Goal: Information Seeking & Learning: Learn about a topic

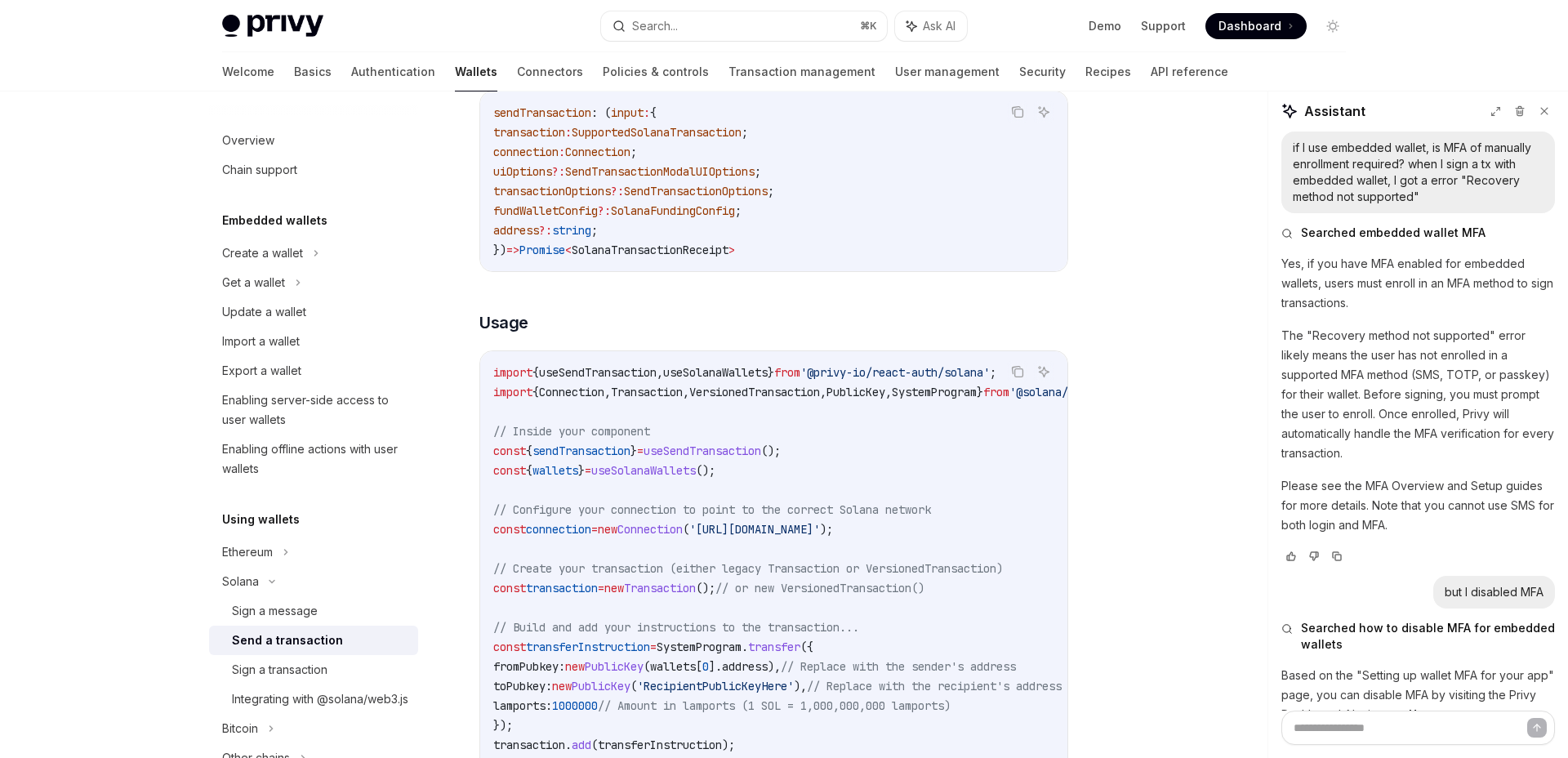
scroll to position [211, 0]
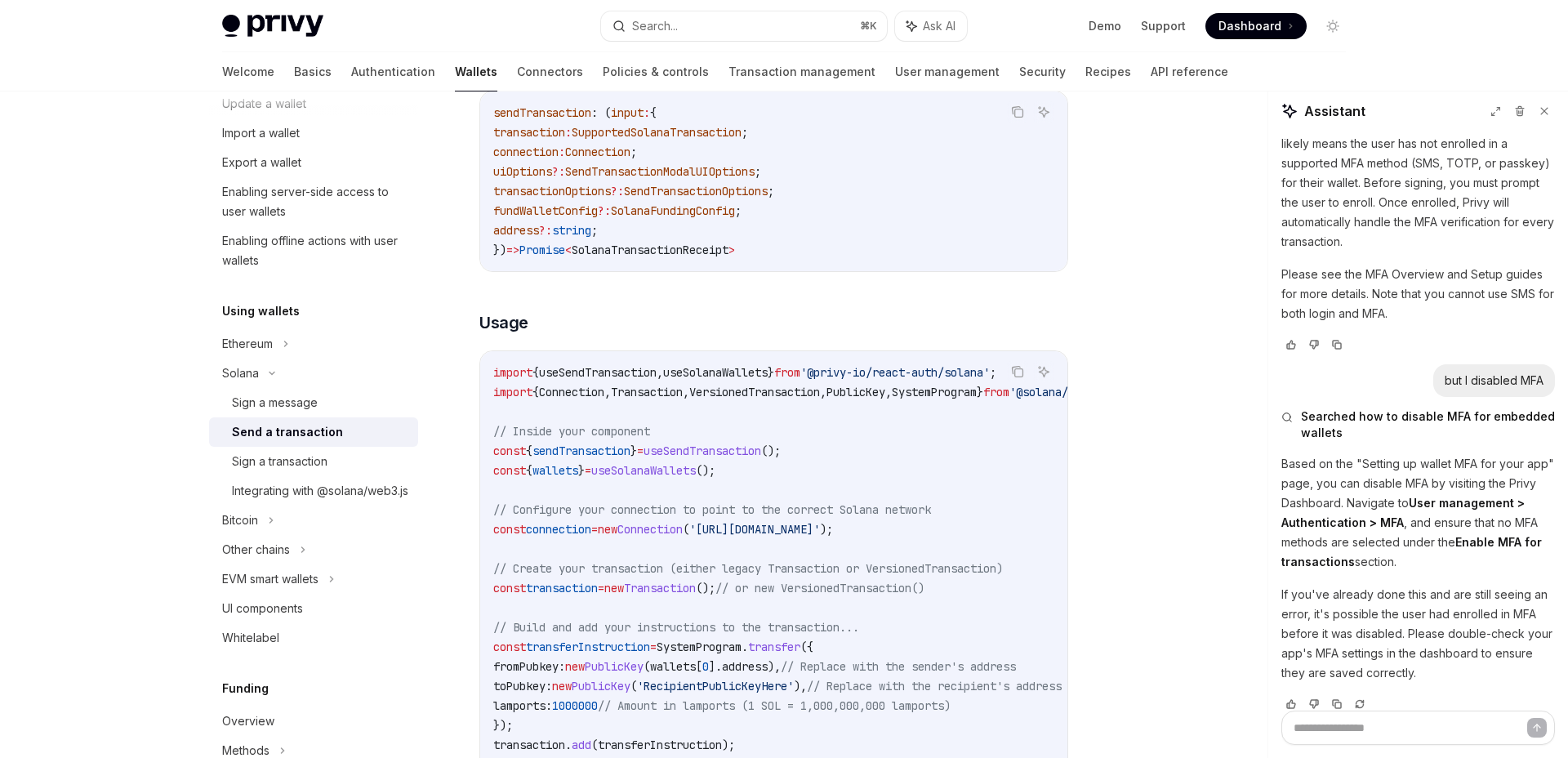
click at [872, 356] on div "import { useSendTransaction , useSolanaWallets } from '@privy-io/react-auth/sol…" at bounding box center [774, 725] width 588 height 748
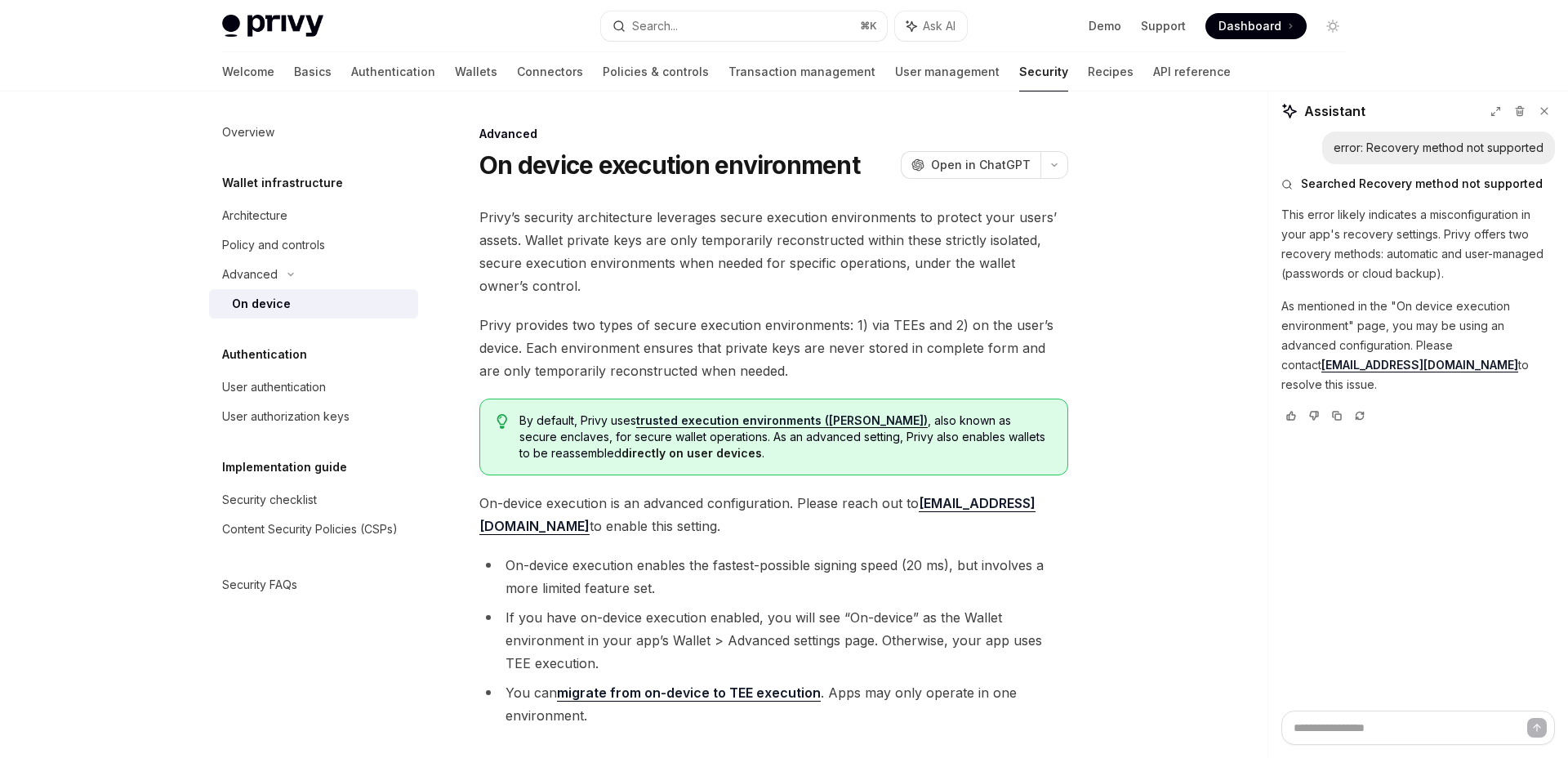
scroll to position [13, 0]
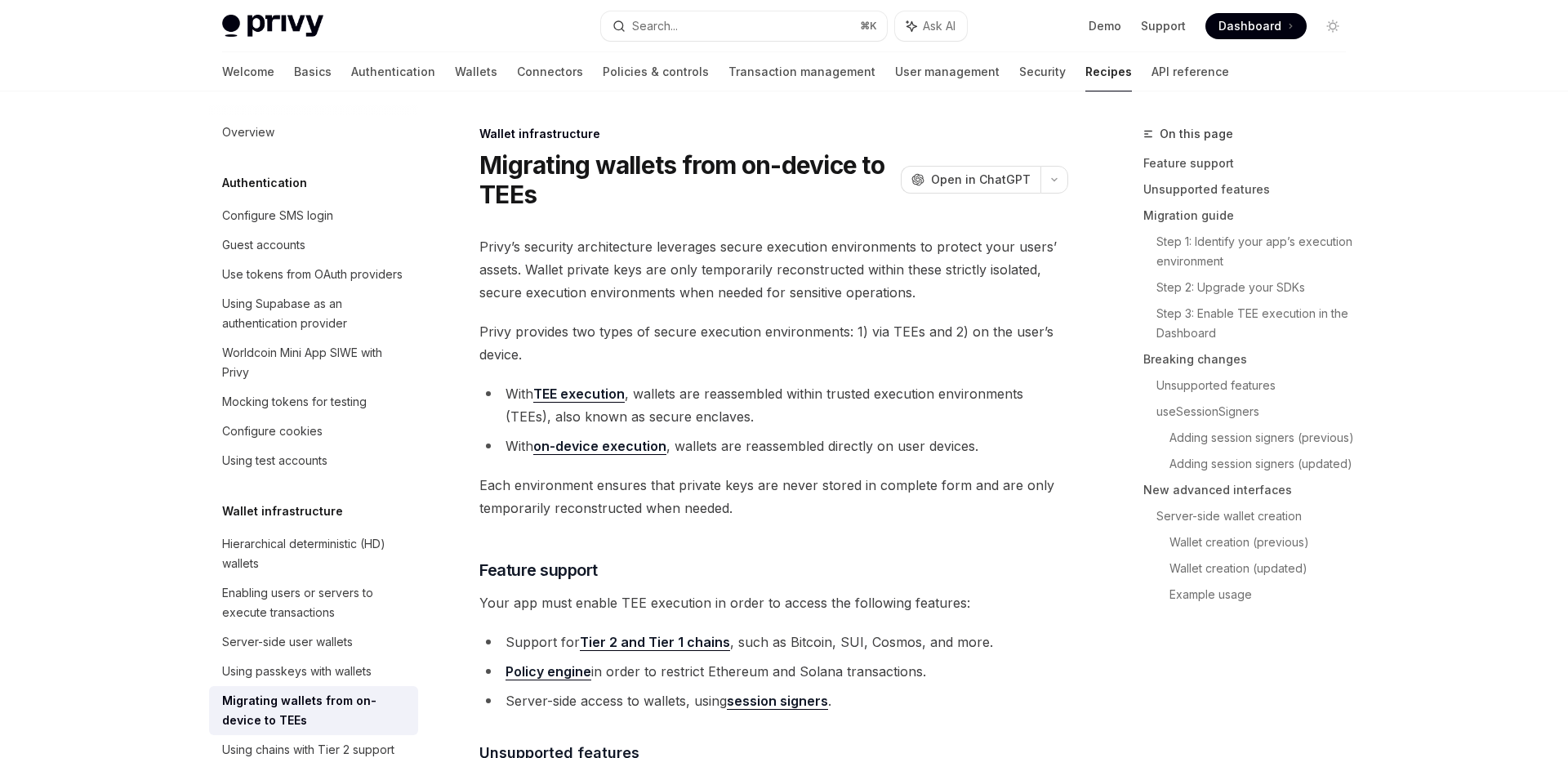
scroll to position [3028, 0]
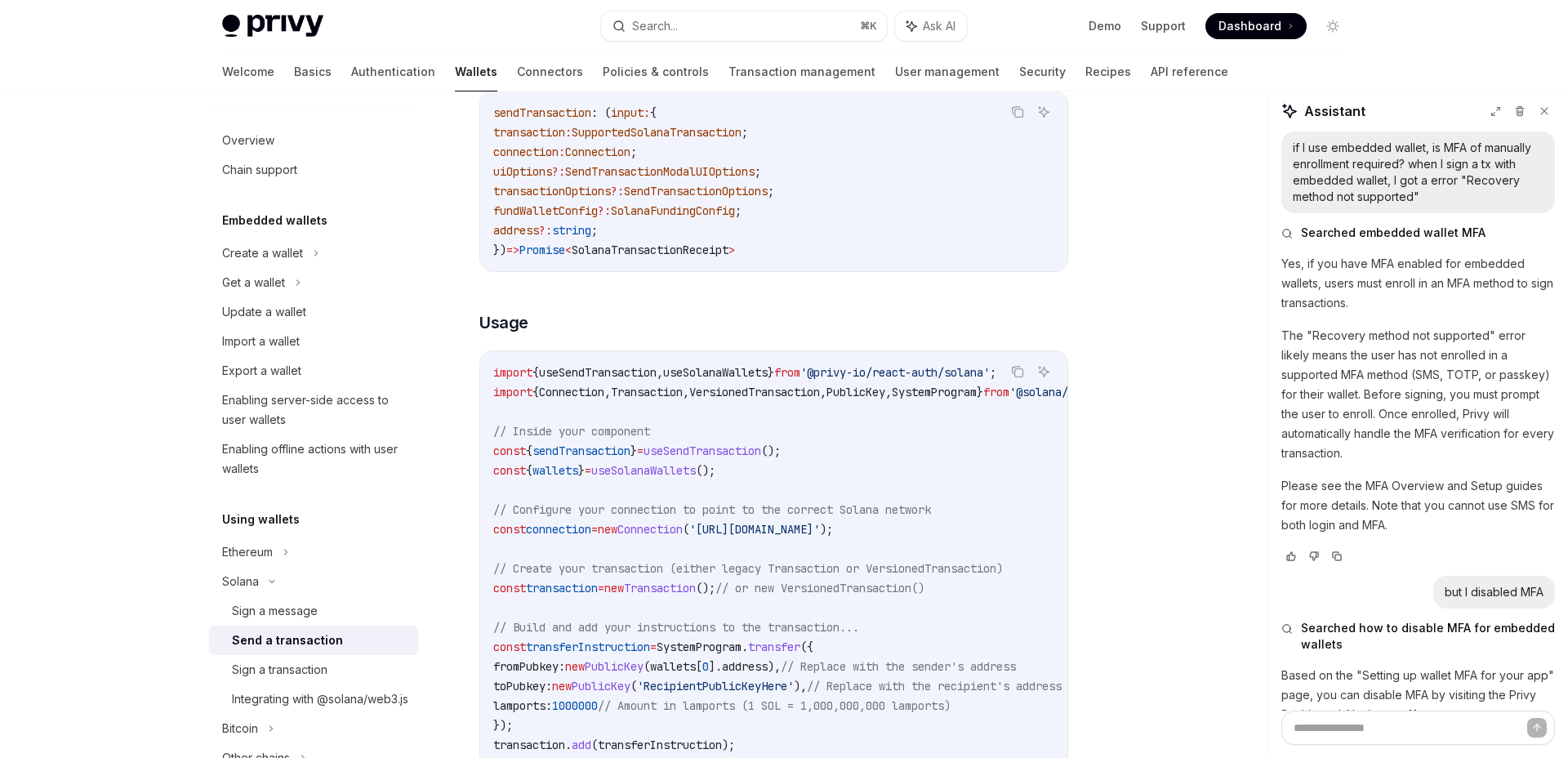
scroll to position [211, 0]
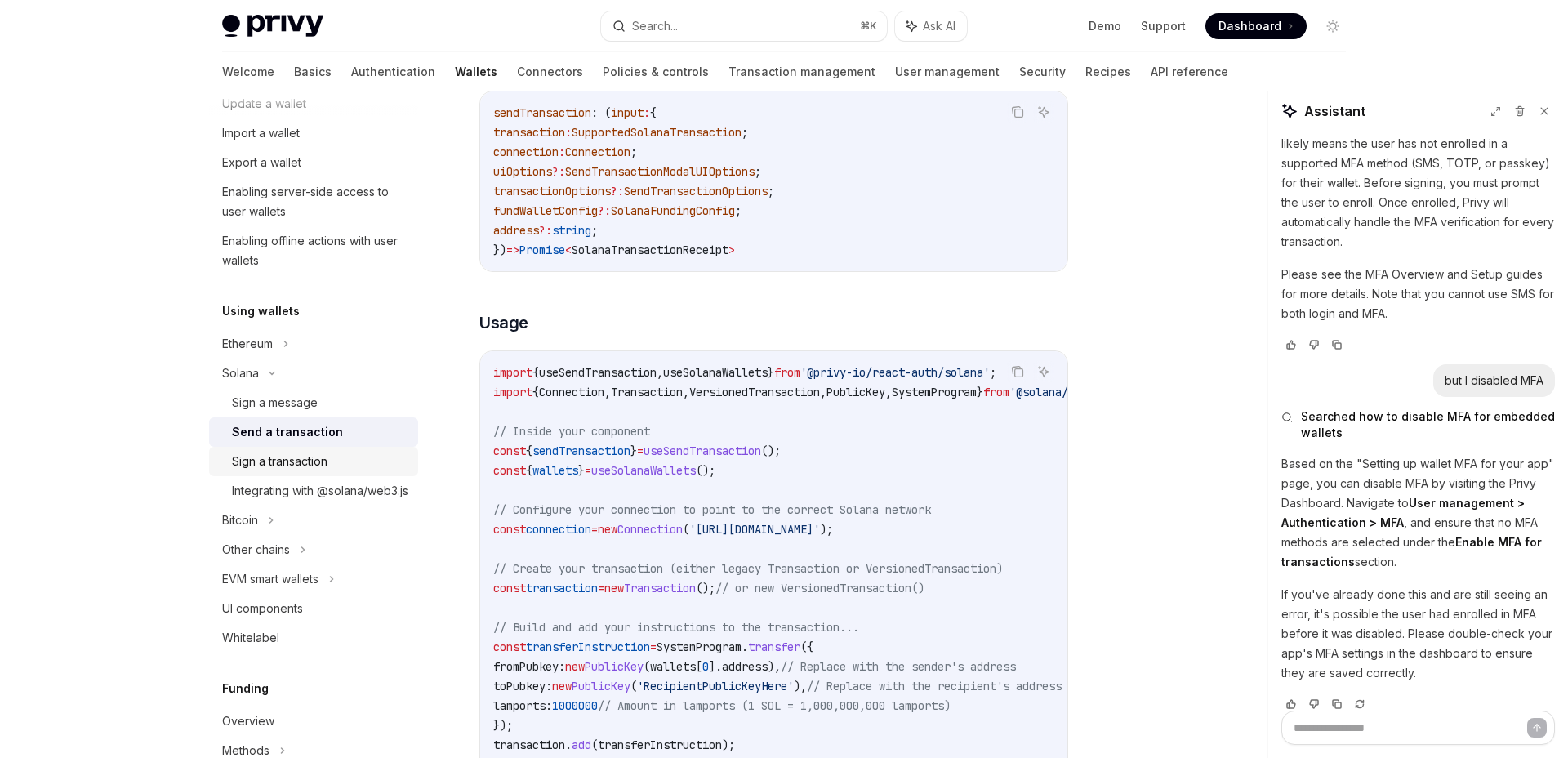
click at [313, 465] on div "Sign a transaction" at bounding box center [279, 461] width 96 height 19
type textarea "*"
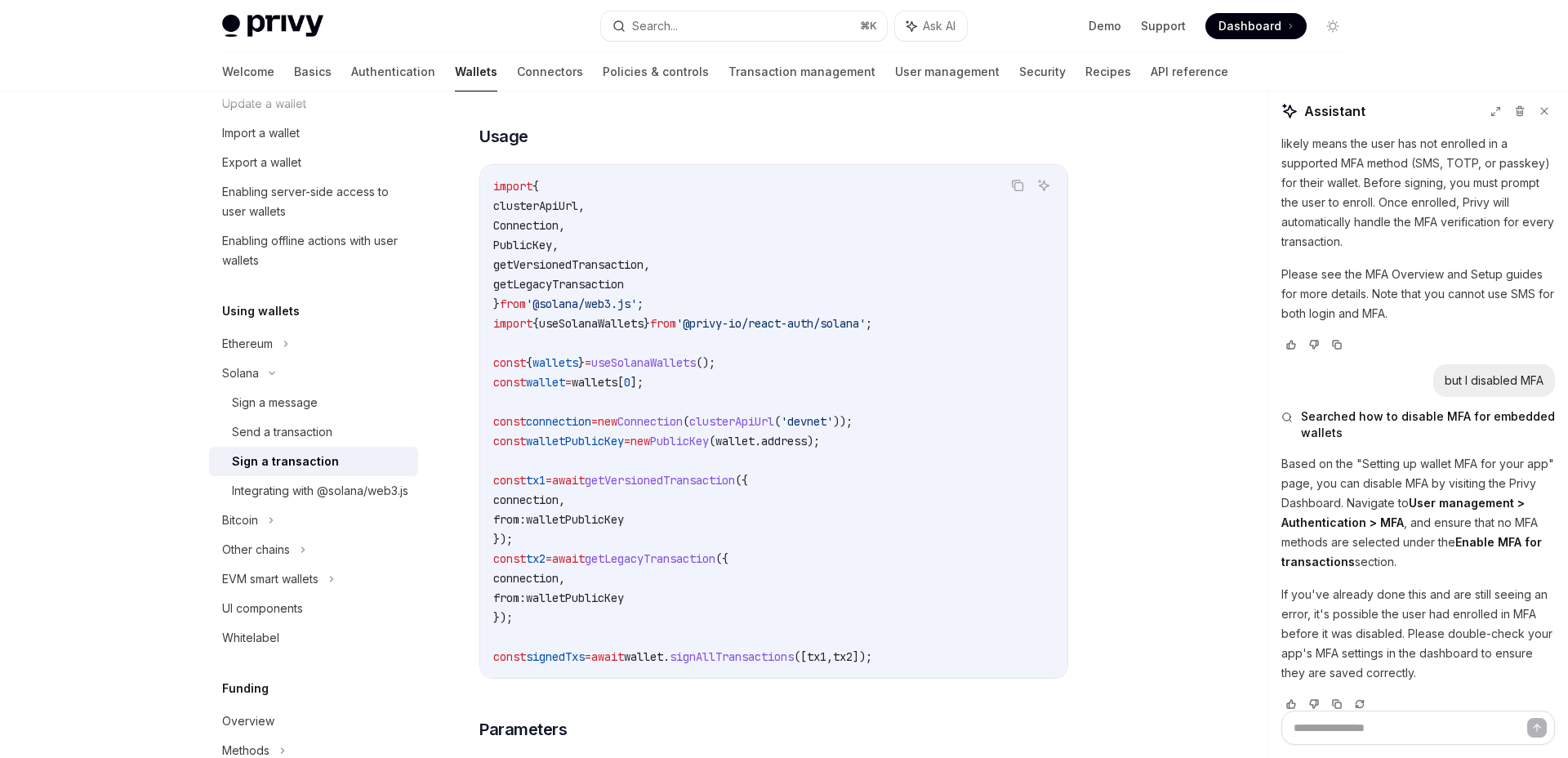
scroll to position [2493, 0]
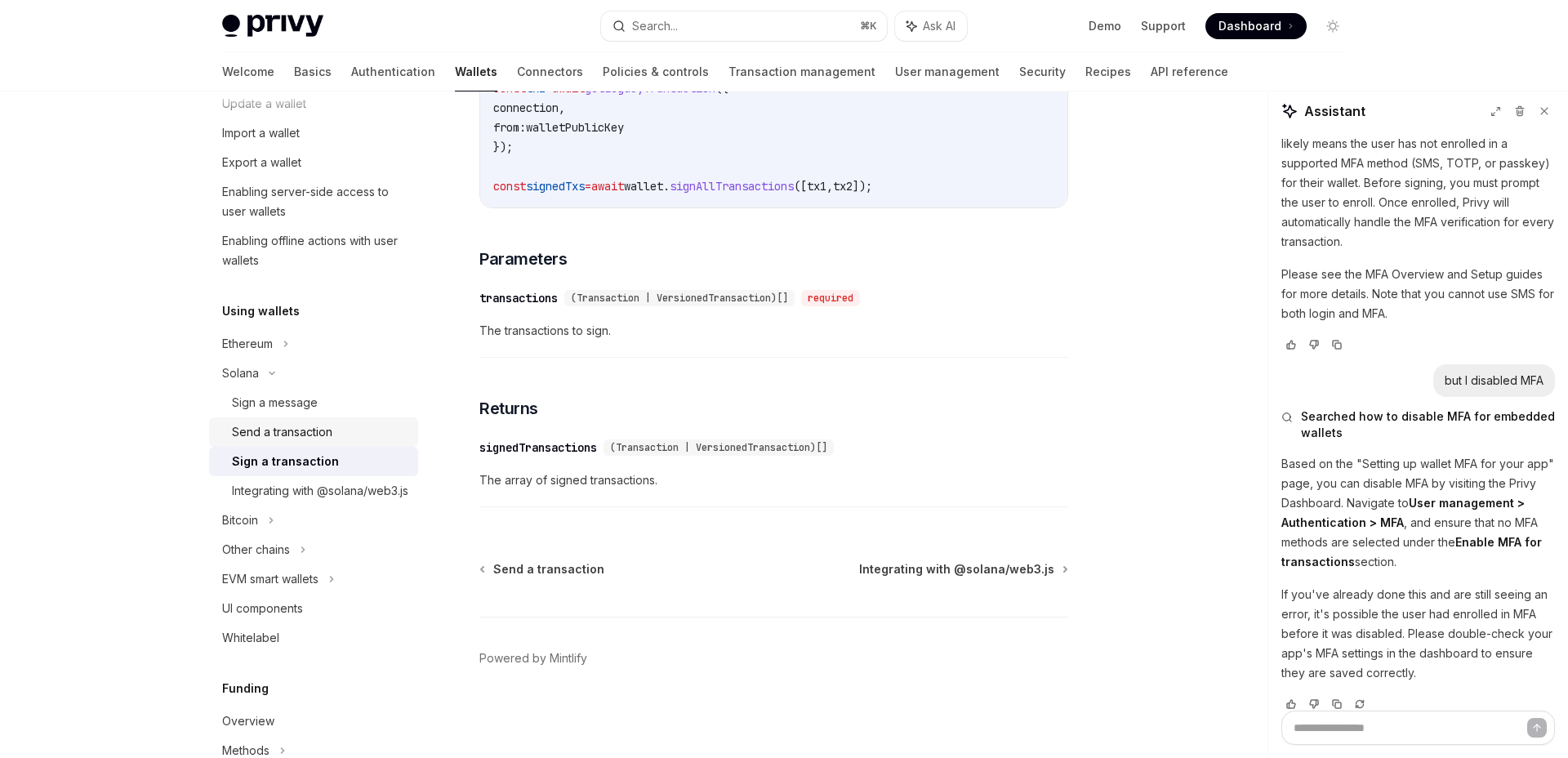
click at [312, 435] on div "Send a transaction" at bounding box center [282, 432] width 101 height 19
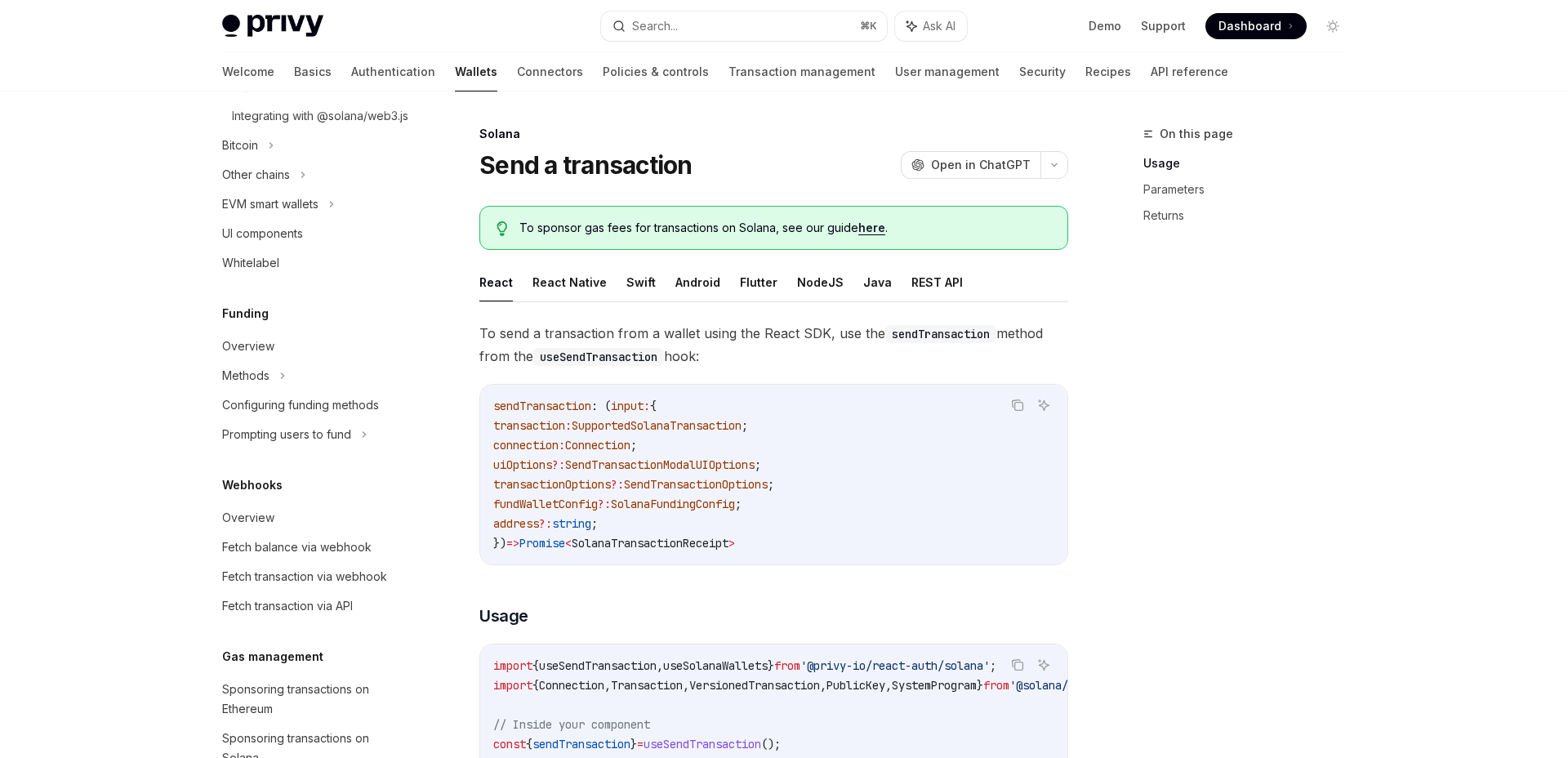
scroll to position [1380, 0]
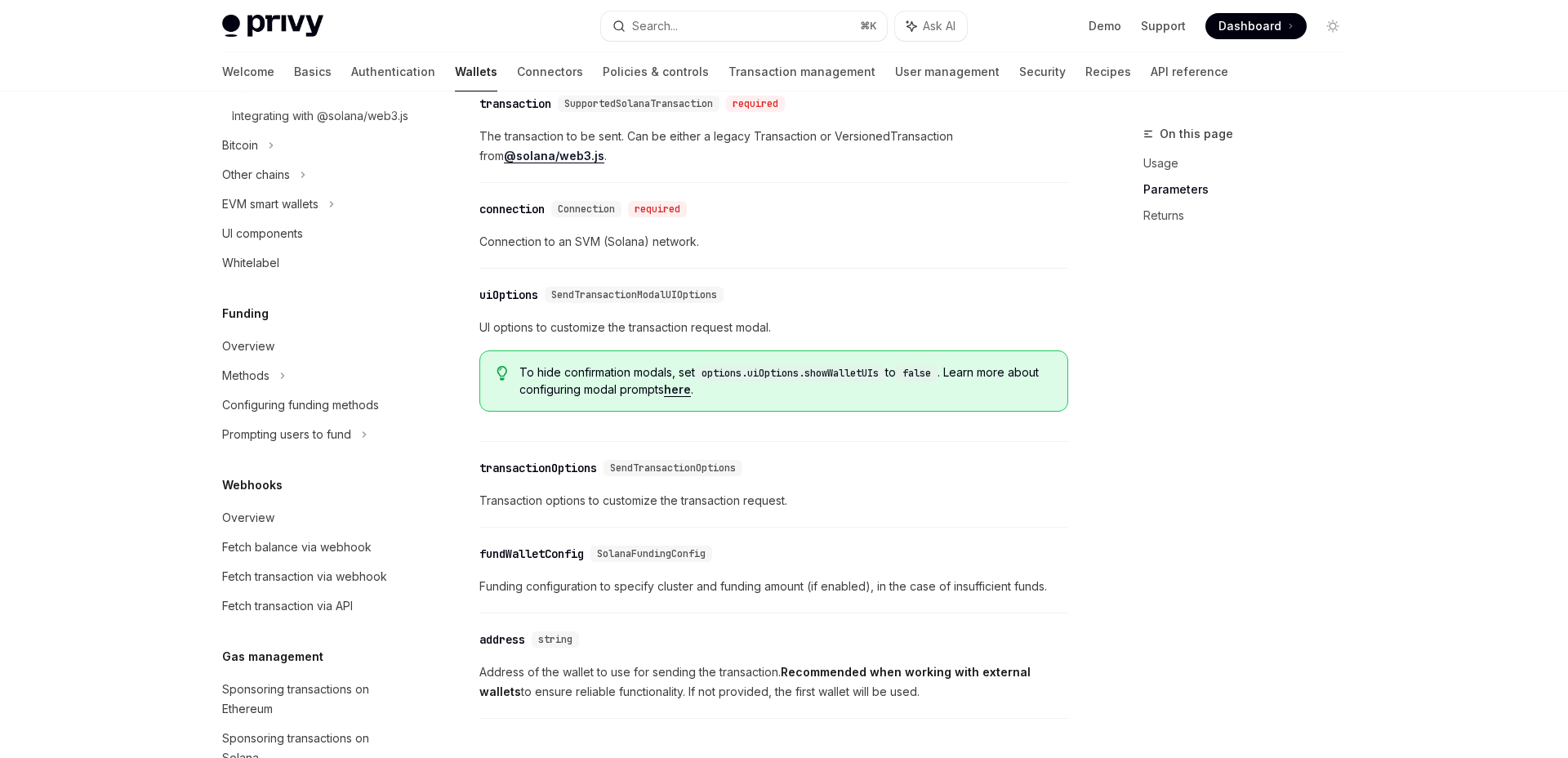
click at [578, 470] on div "transactionOptions" at bounding box center [538, 468] width 118 height 17
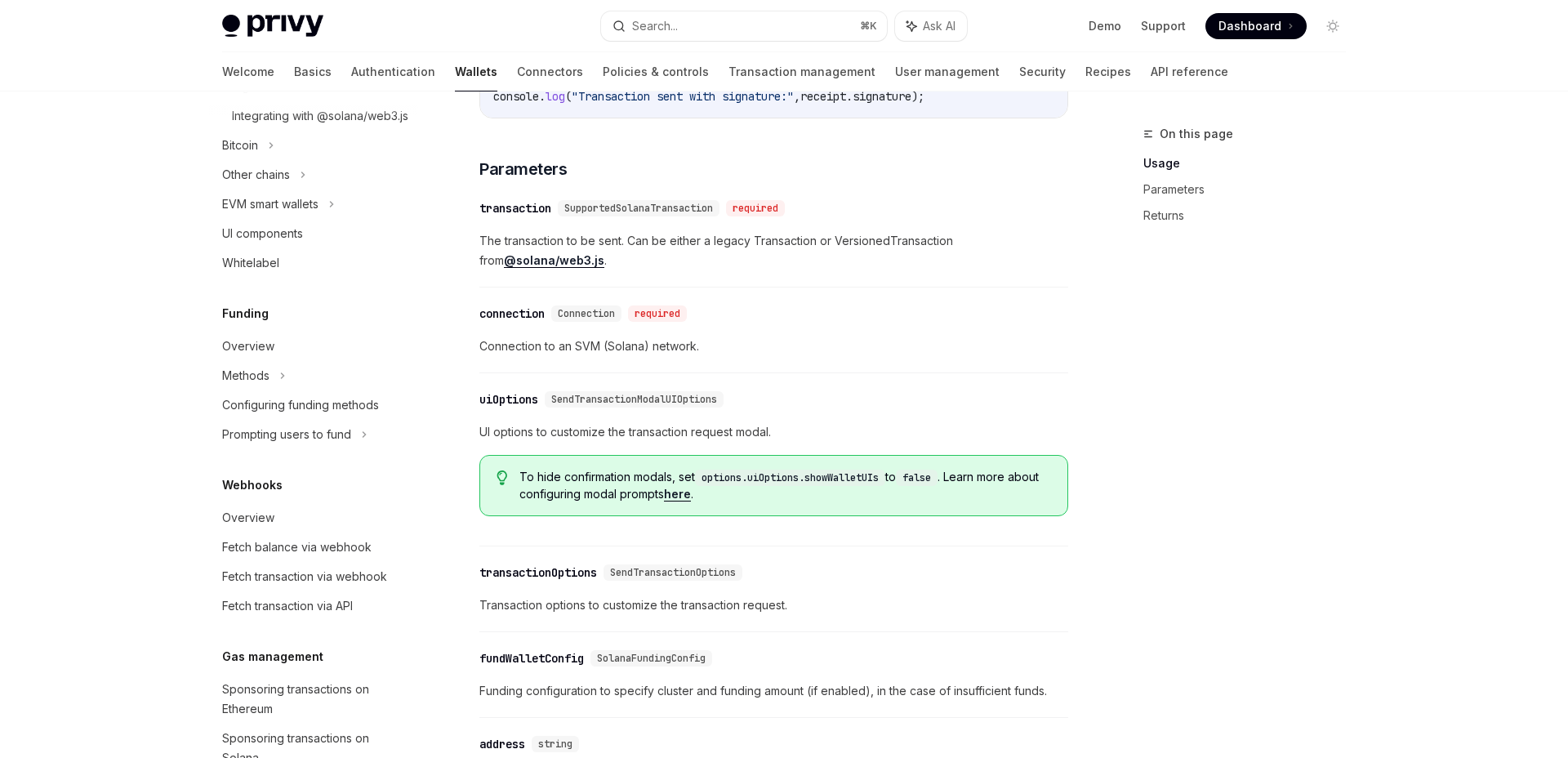
scroll to position [1214, 0]
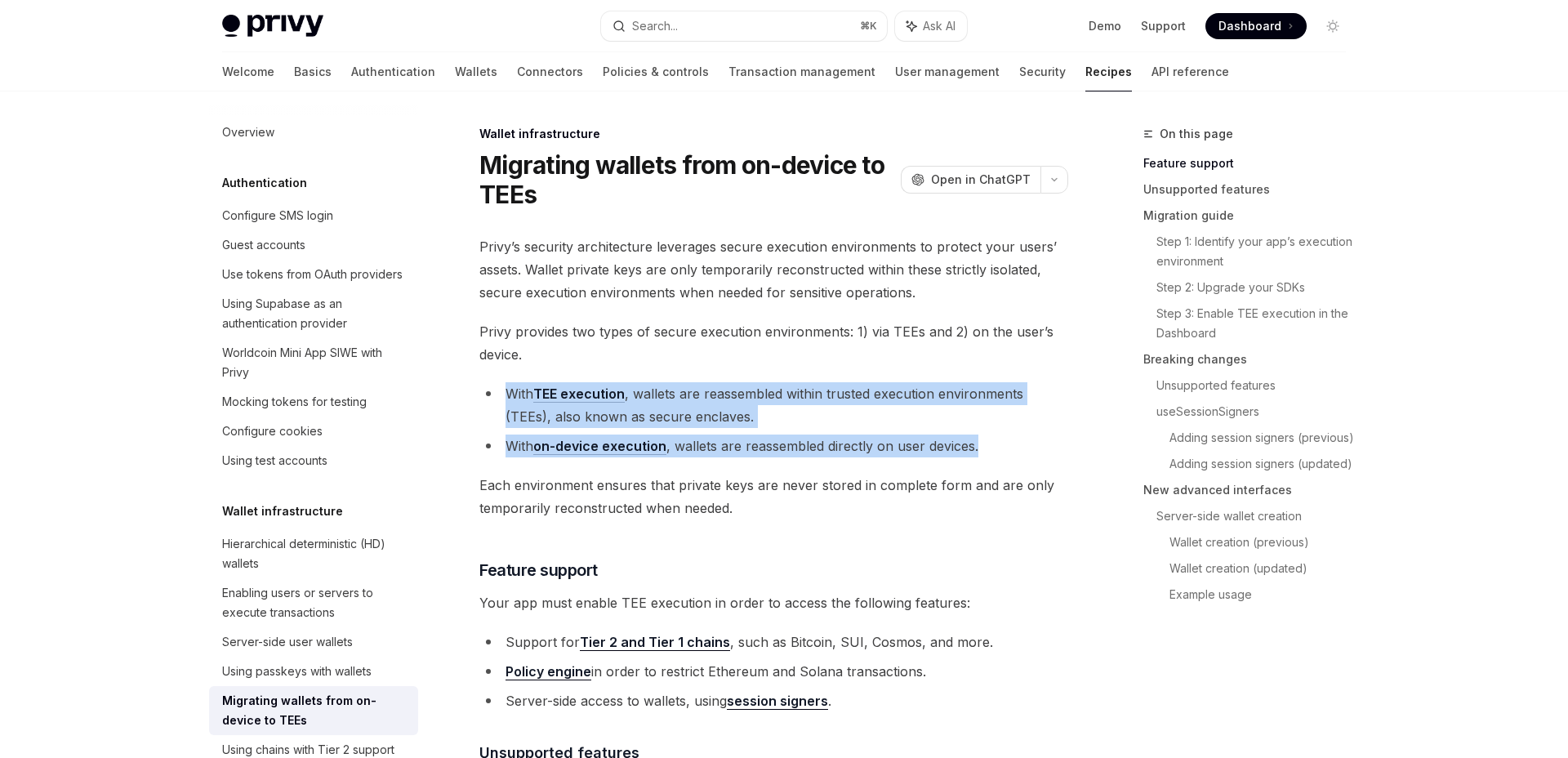
drag, startPoint x: 991, startPoint y: 450, endPoint x: 504, endPoint y: 397, distance: 489.9
click at [504, 397] on ul "With TEE execution , wallets are reassembled within trusted execution environme…" at bounding box center [773, 420] width 588 height 75
click at [579, 504] on span "Each environment ensures that private keys are never stored in complete form an…" at bounding box center [773, 497] width 588 height 46
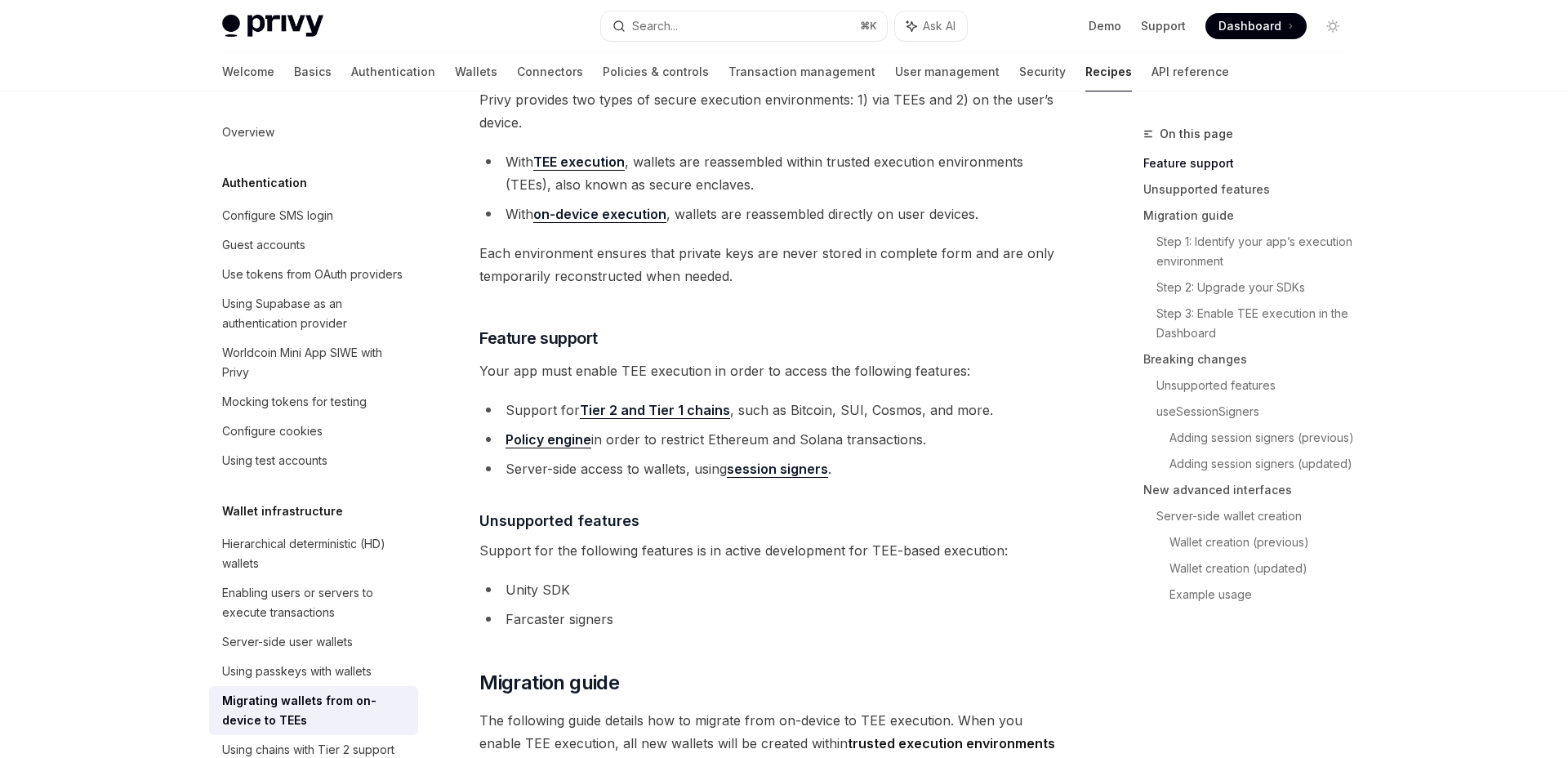
scroll to position [236, 0]
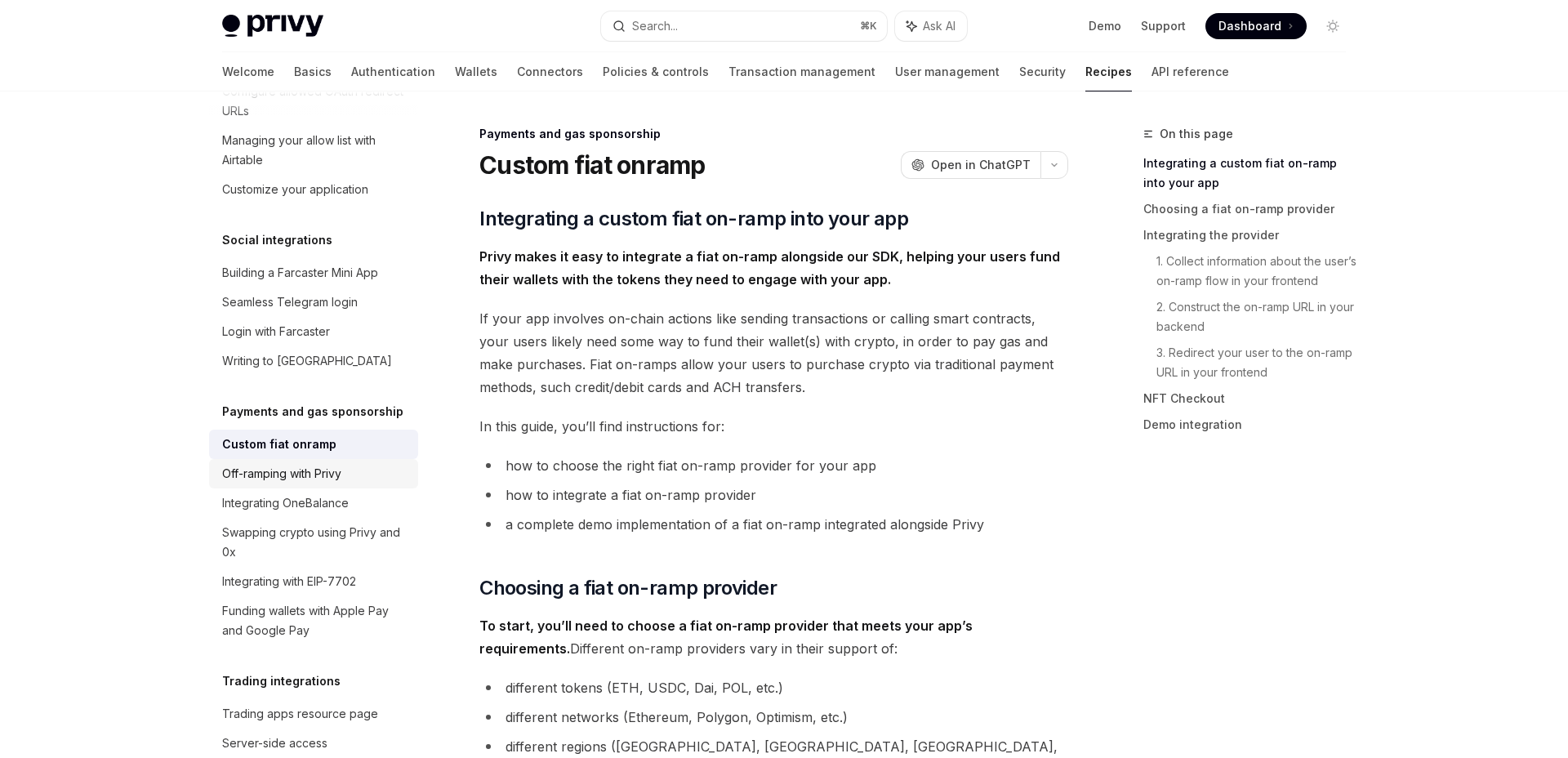
click at [323, 464] on div "Off-ramping with Privy" at bounding box center [282, 474] width 119 height 19
type textarea "*"
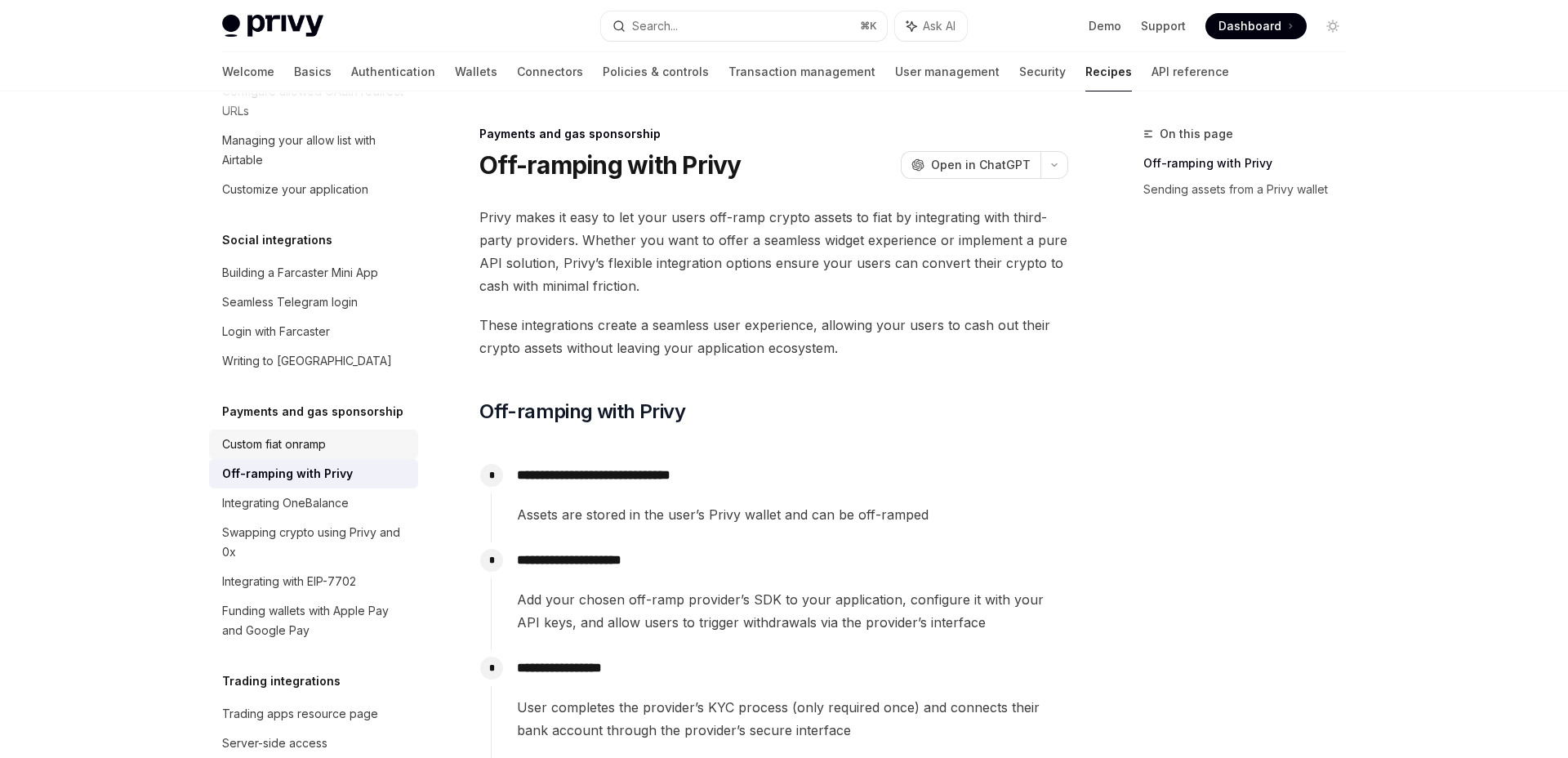
click at [322, 434] on div "Custom fiat onramp" at bounding box center [274, 444] width 103 height 19
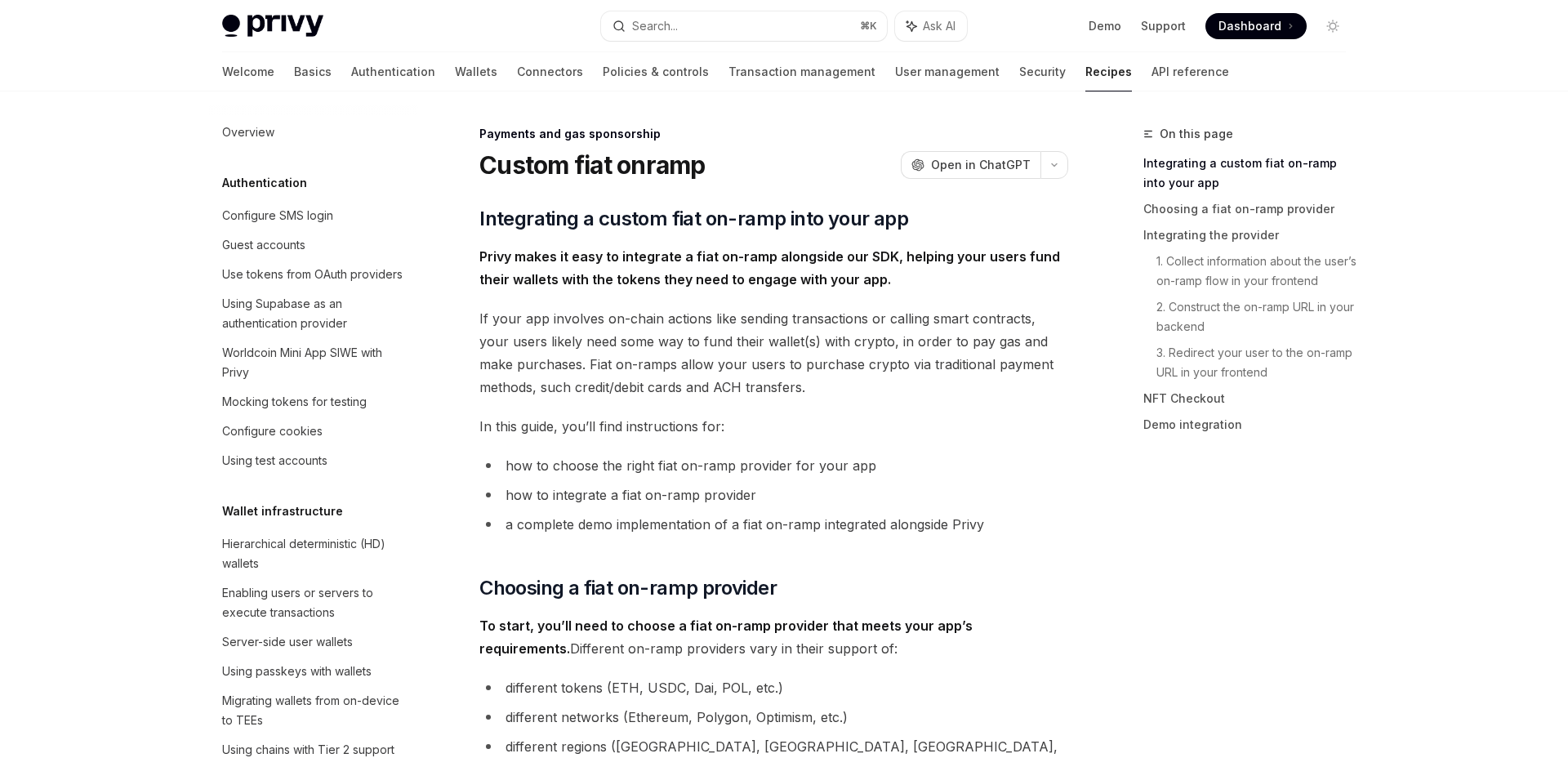
scroll to position [1129, 0]
